Goal: Download file/media

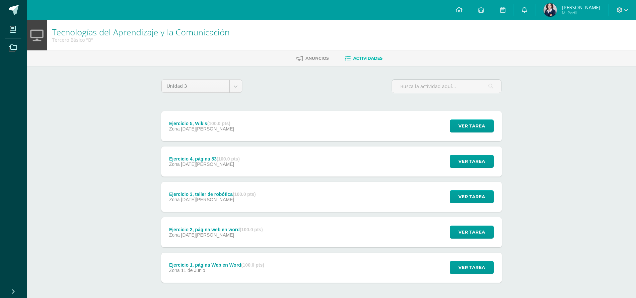
click at [233, 121] on div "Ejercicio 5, Wikis (100.0 pts) Zona [DATE][PERSON_NAME]" at bounding box center [201, 126] width 81 height 30
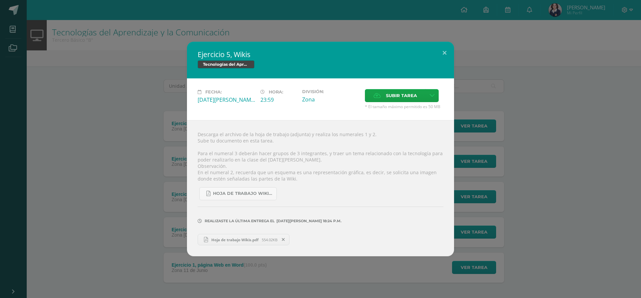
click at [236, 238] on span "Hoja de trabajo Wikis.pdf" at bounding box center [235, 239] width 54 height 5
click at [445, 50] on button at bounding box center [444, 53] width 19 height 23
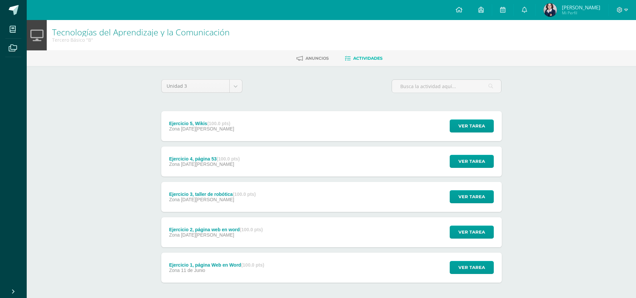
click at [328, 159] on div "Ejercicio 4, página 53 (100.0 pts) Zona [DATE][PERSON_NAME] Ver tarea Ejercicio…" at bounding box center [331, 162] width 340 height 30
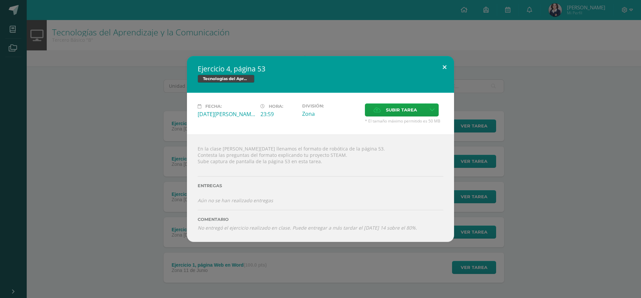
click at [449, 68] on button at bounding box center [444, 67] width 19 height 23
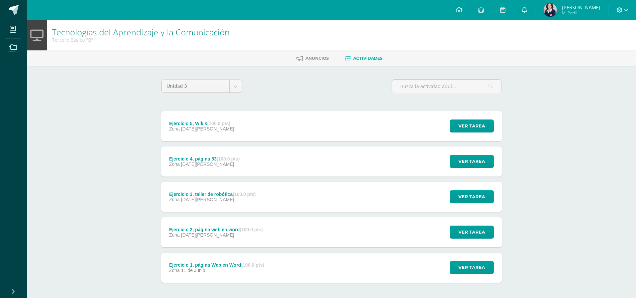
click at [249, 198] on div "Zona [DATE][PERSON_NAME]" at bounding box center [212, 199] width 87 height 5
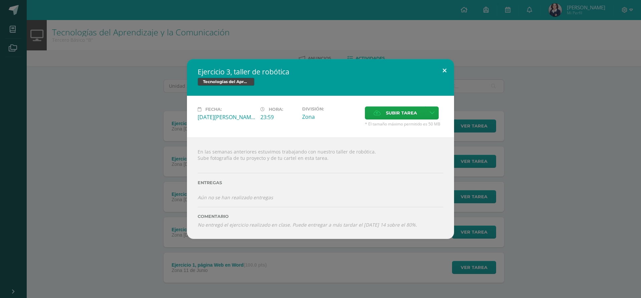
click at [445, 69] on button at bounding box center [444, 70] width 19 height 23
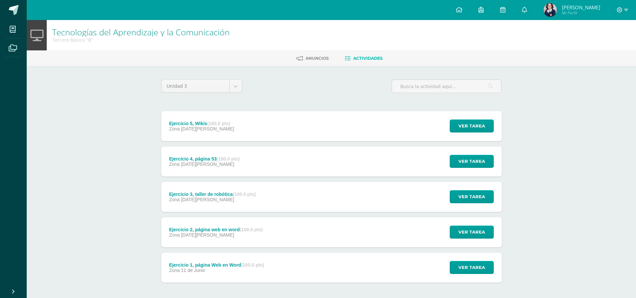
click at [291, 237] on div "Ejercicio 2, página web en word (100.0 pts) Zona [DATE][PERSON_NAME] Ver tarea …" at bounding box center [331, 232] width 340 height 30
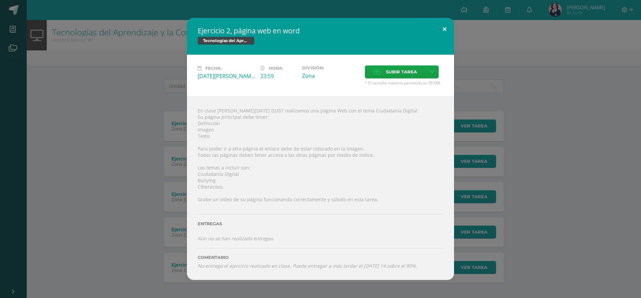
click at [447, 30] on button at bounding box center [444, 29] width 19 height 23
